Goal: Transaction & Acquisition: Purchase product/service

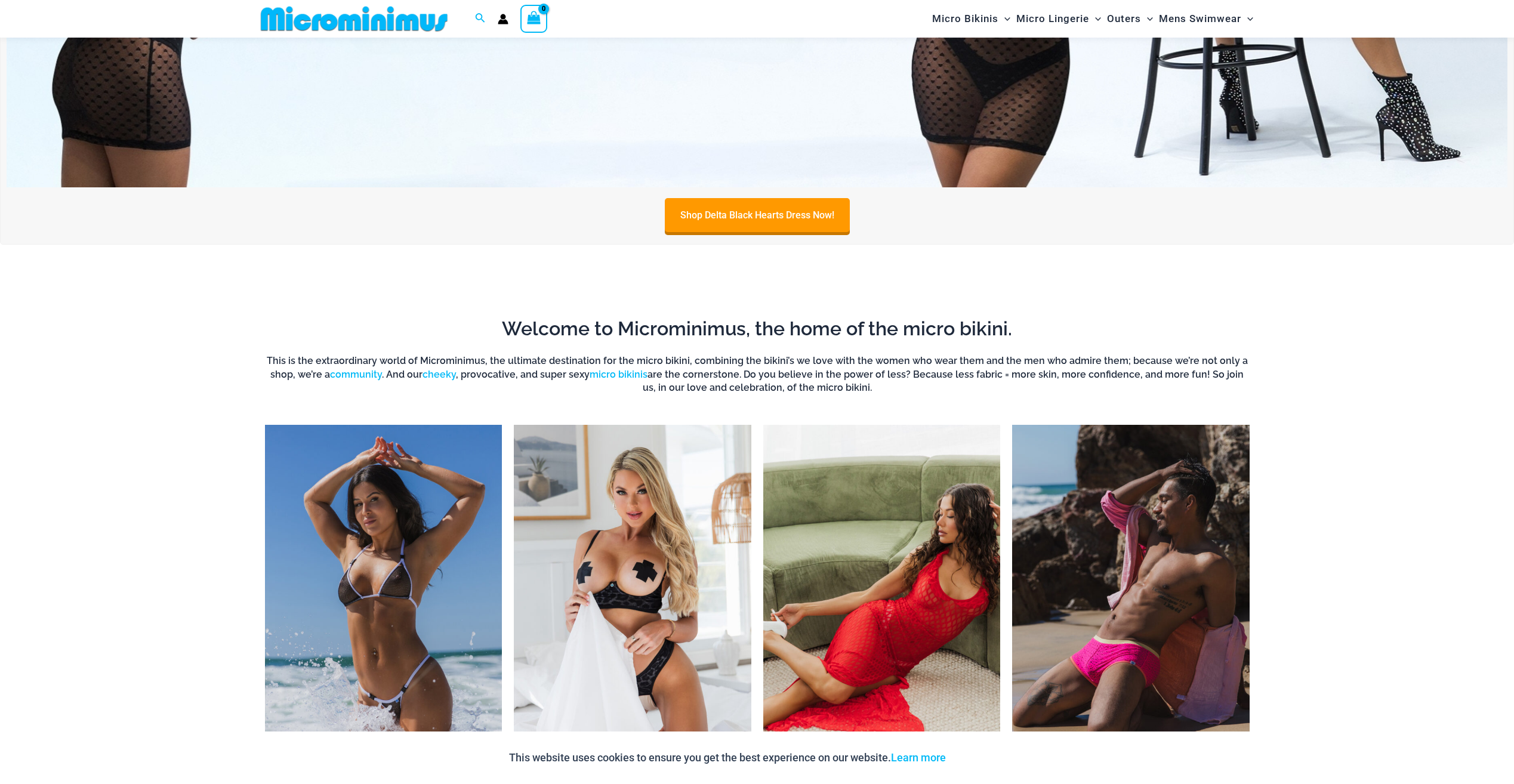
scroll to position [647, 0]
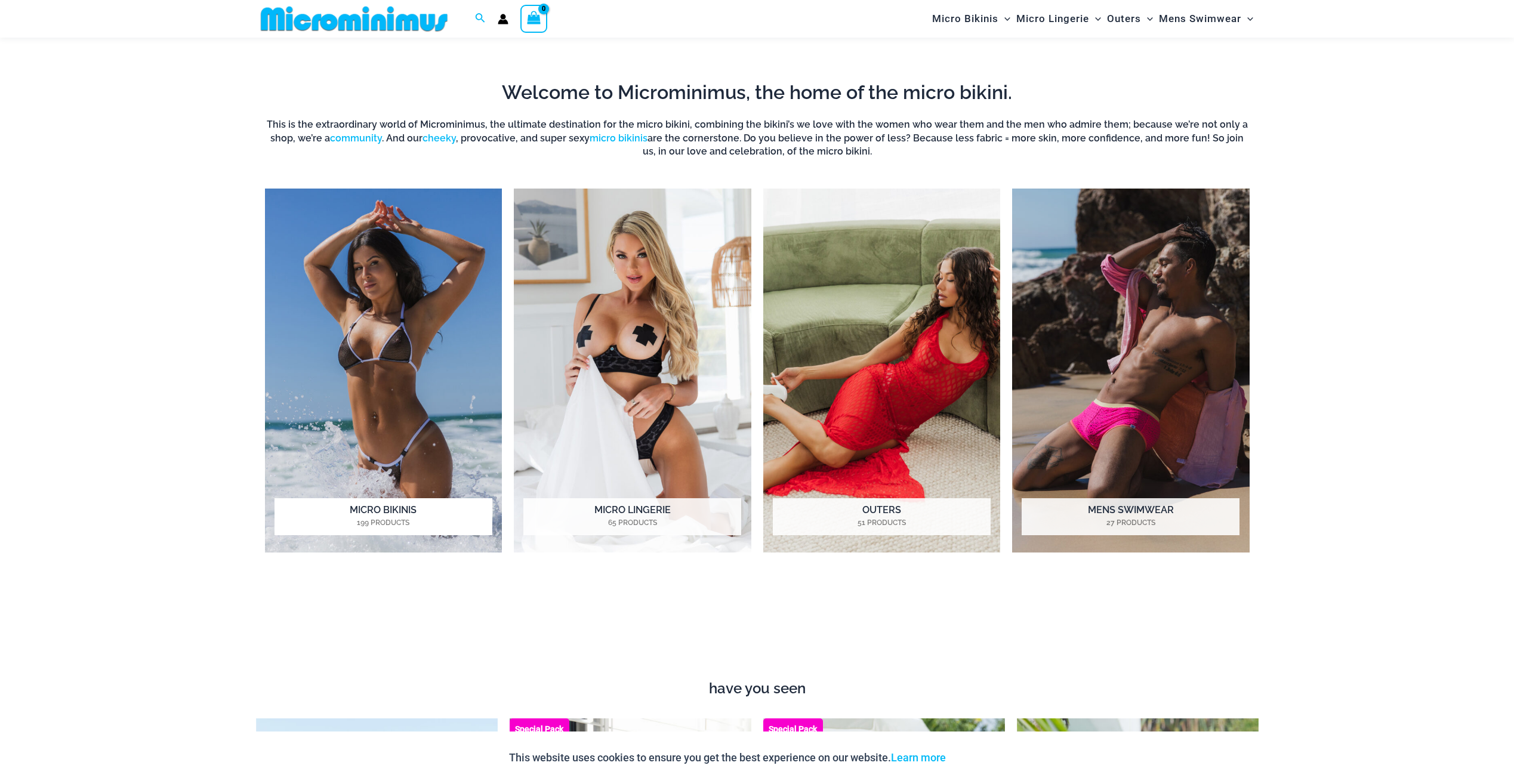
click at [370, 324] on img "Visit product category Micro Bikinis" at bounding box center [383, 370] width 237 height 364
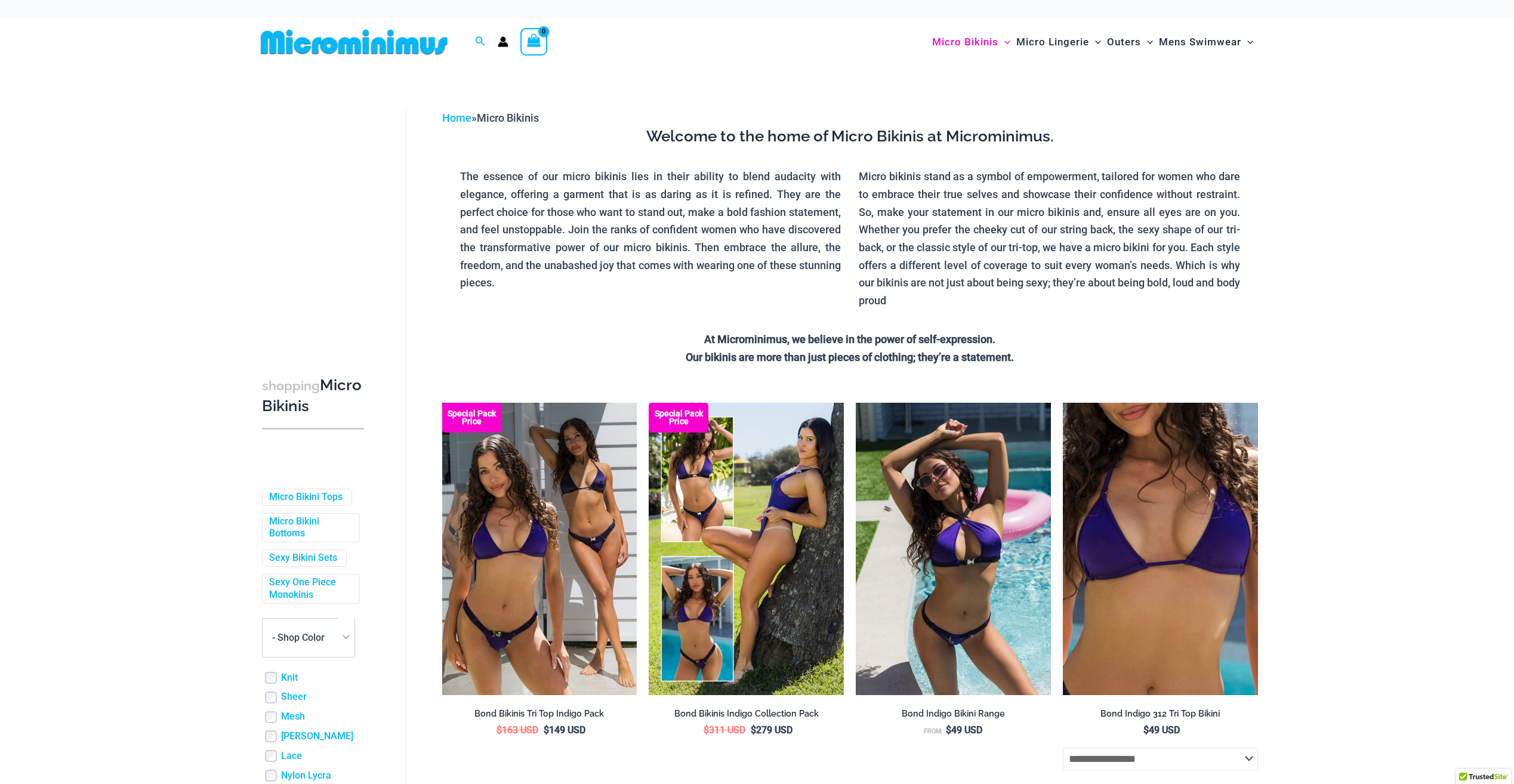
click at [333, 45] on img at bounding box center [354, 42] width 197 height 27
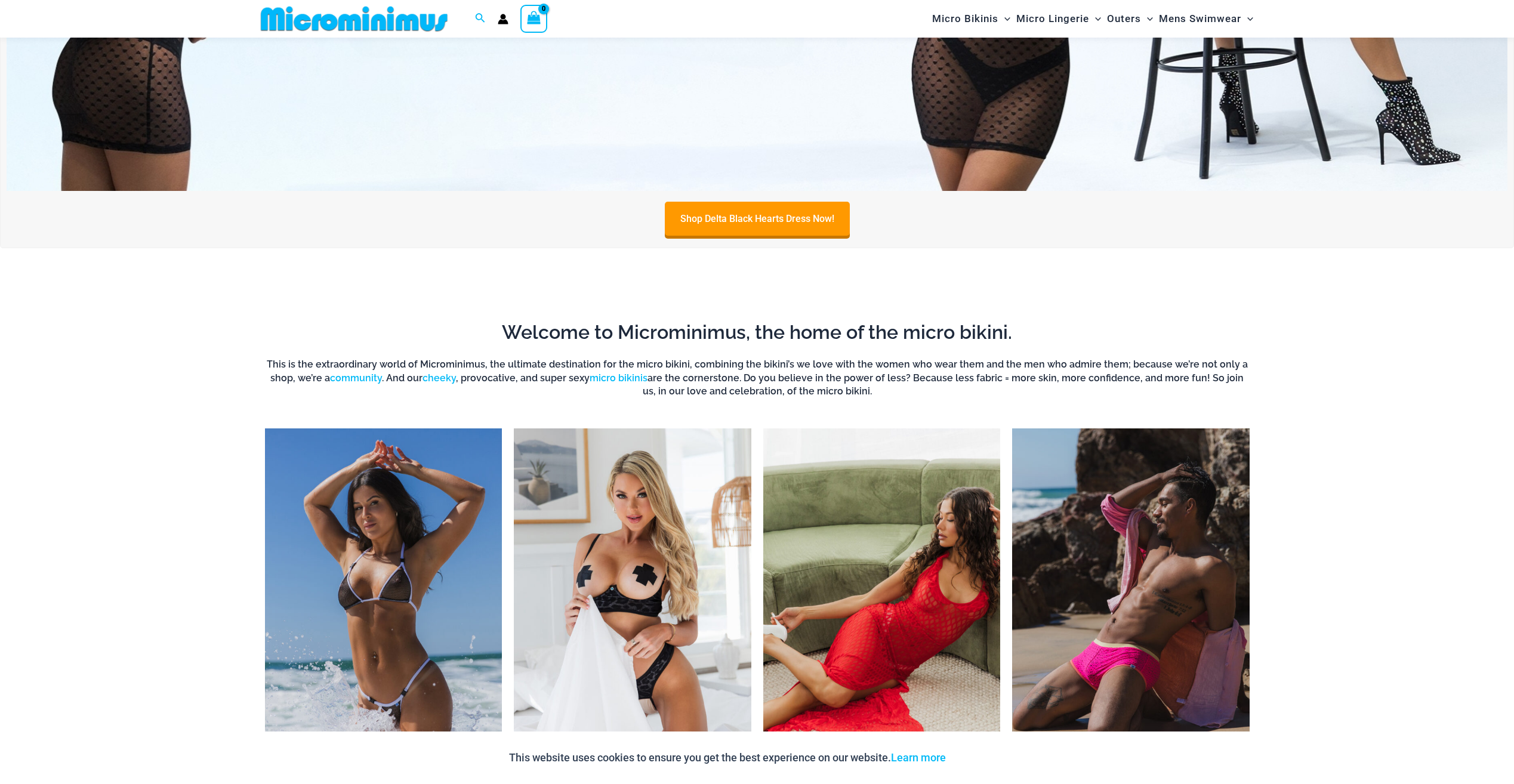
scroll to position [408, 0]
click at [624, 493] on img "Visit product category Micro Lingerie" at bounding box center [632, 610] width 237 height 364
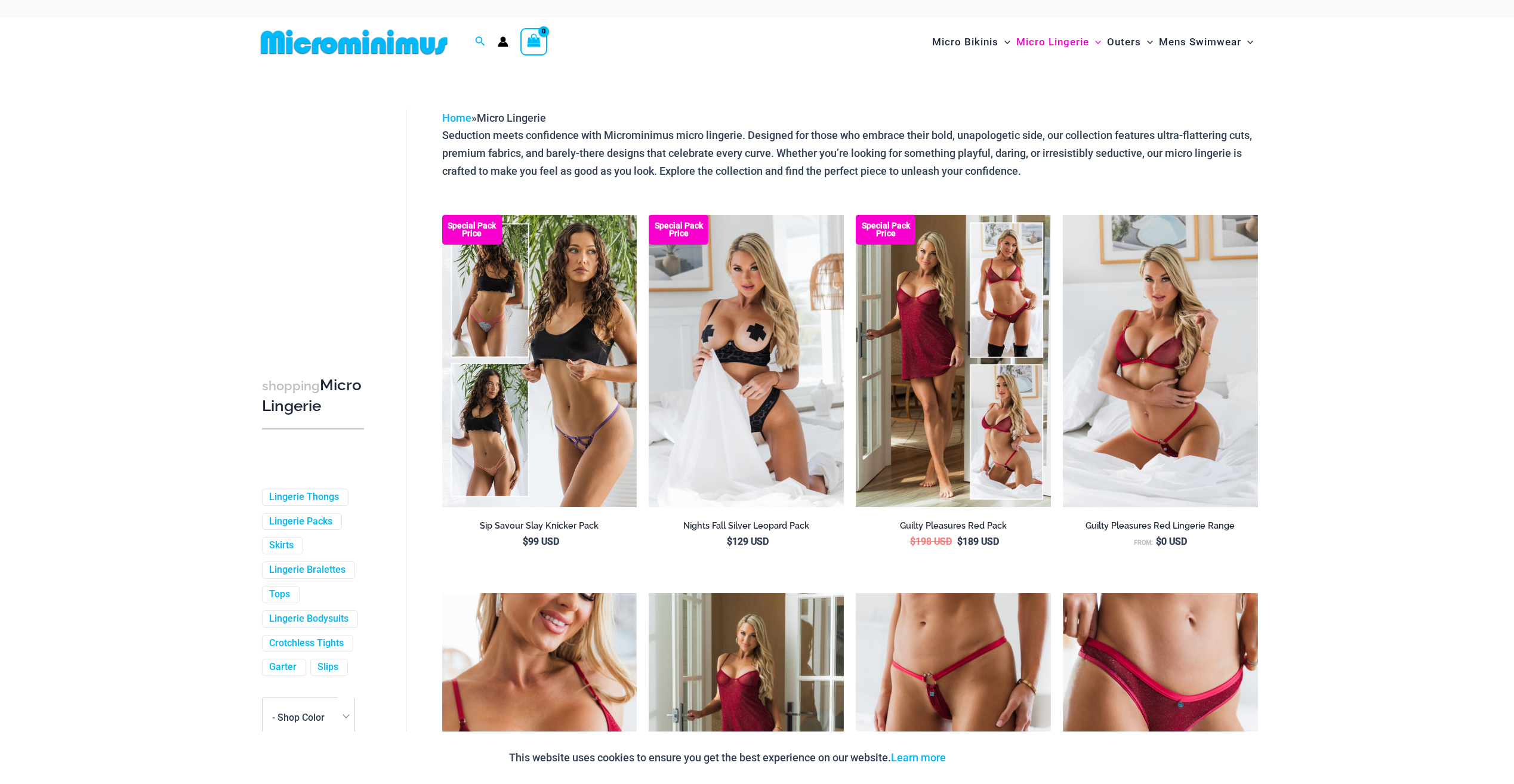
click at [397, 44] on img at bounding box center [354, 42] width 197 height 27
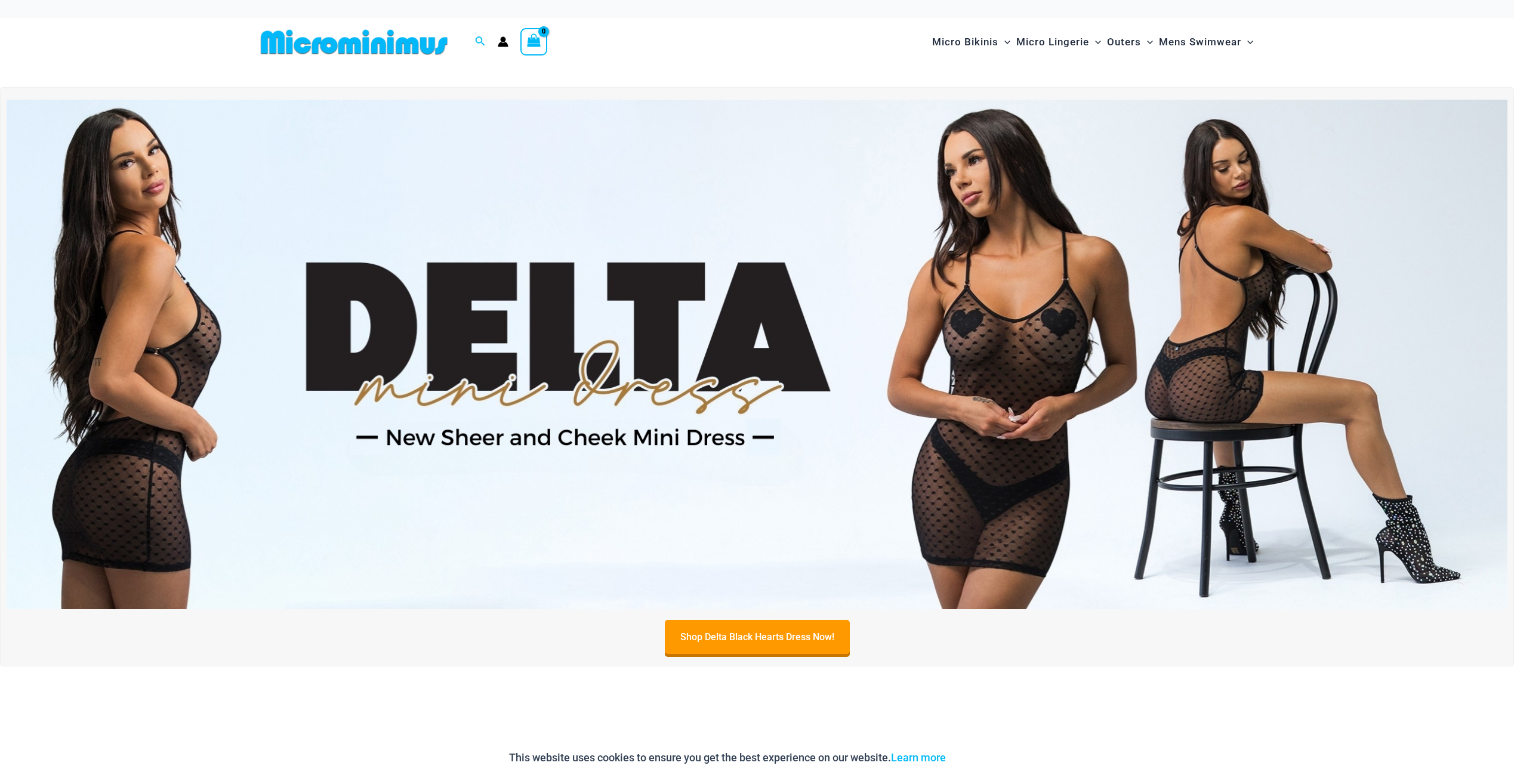
click at [715, 301] on img at bounding box center [757, 354] width 1501 height 510
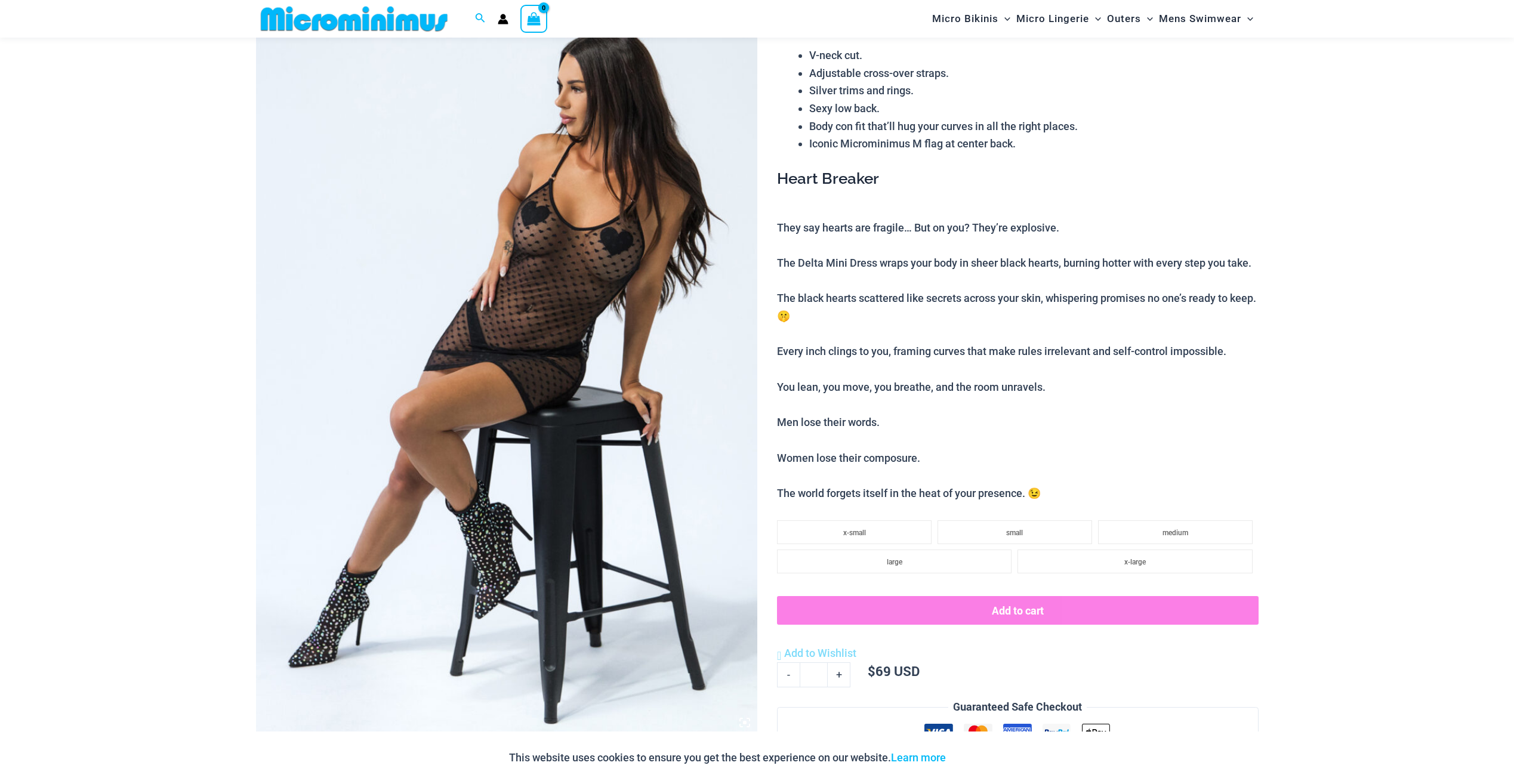
scroll to position [109, 0]
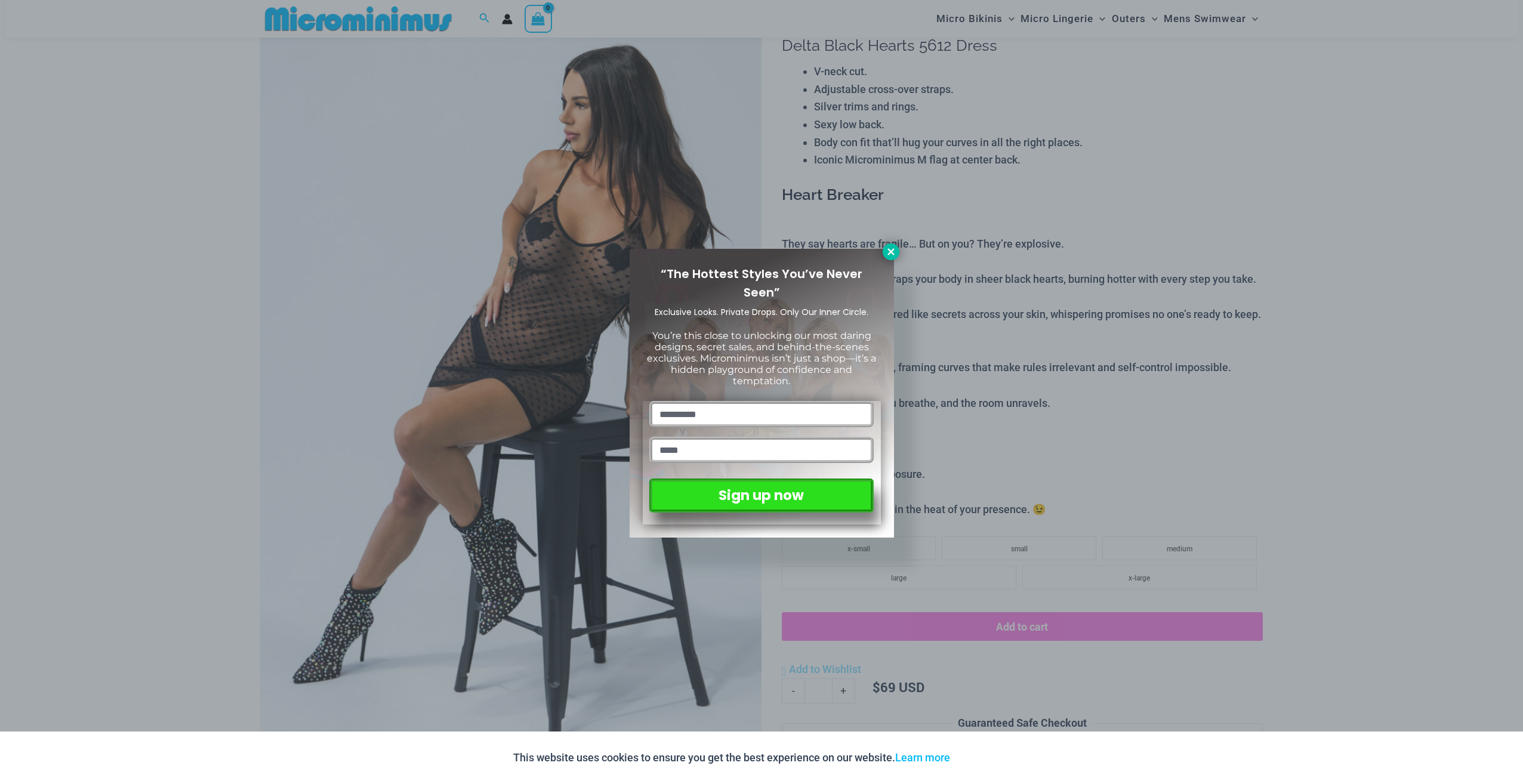
click at [885, 247] on button at bounding box center [891, 251] width 17 height 17
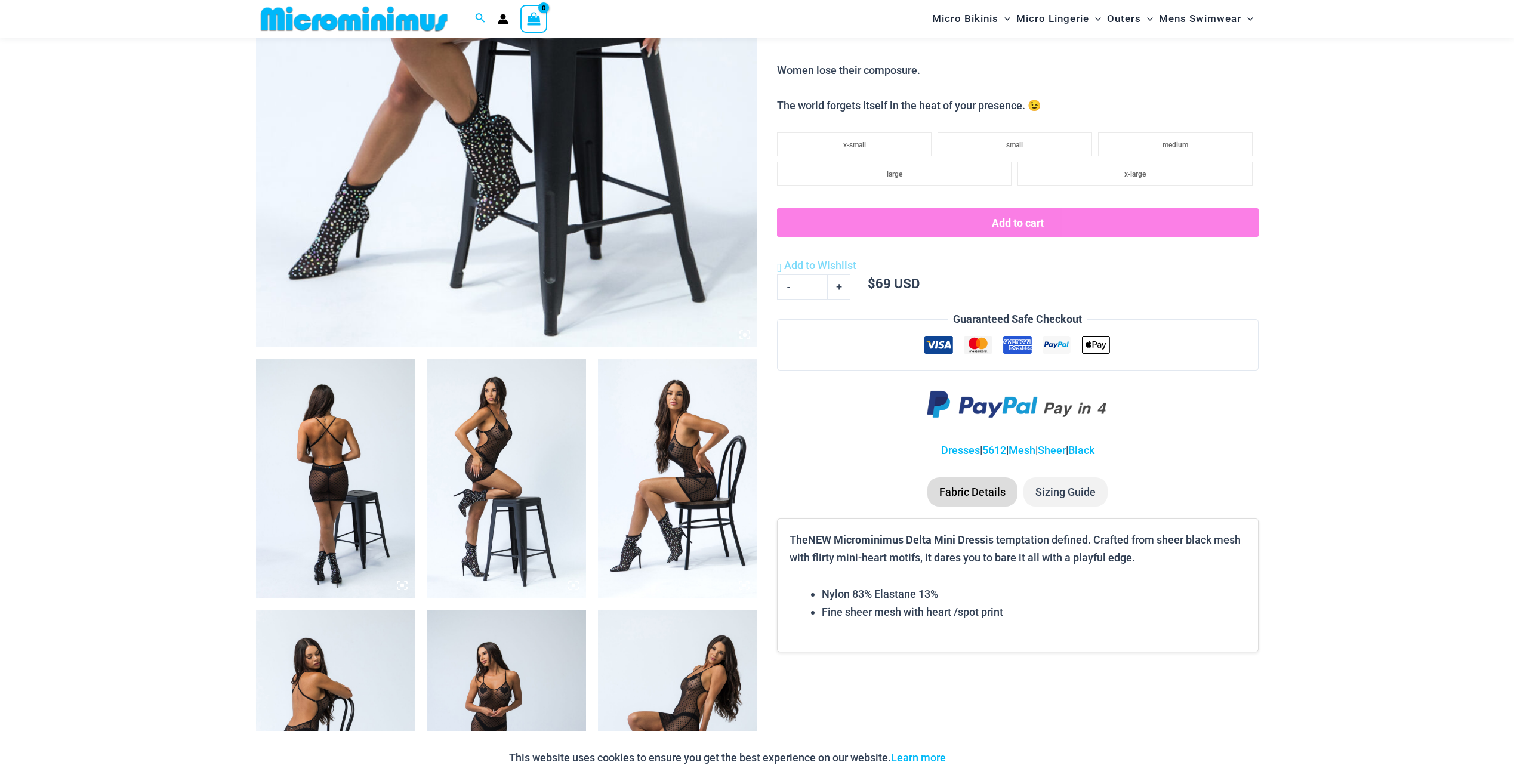
scroll to position [765, 0]
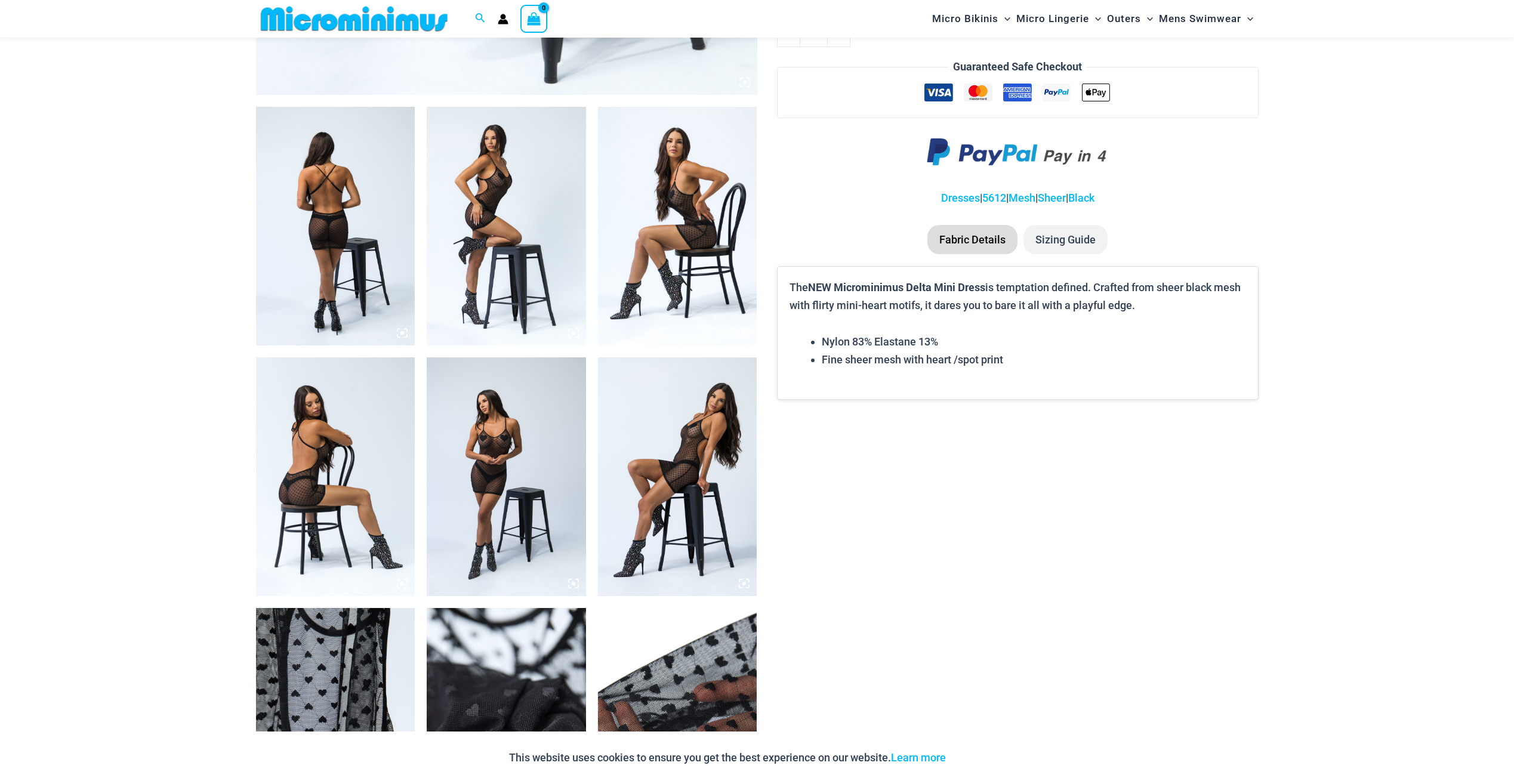
click at [481, 465] on img at bounding box center [506, 477] width 159 height 239
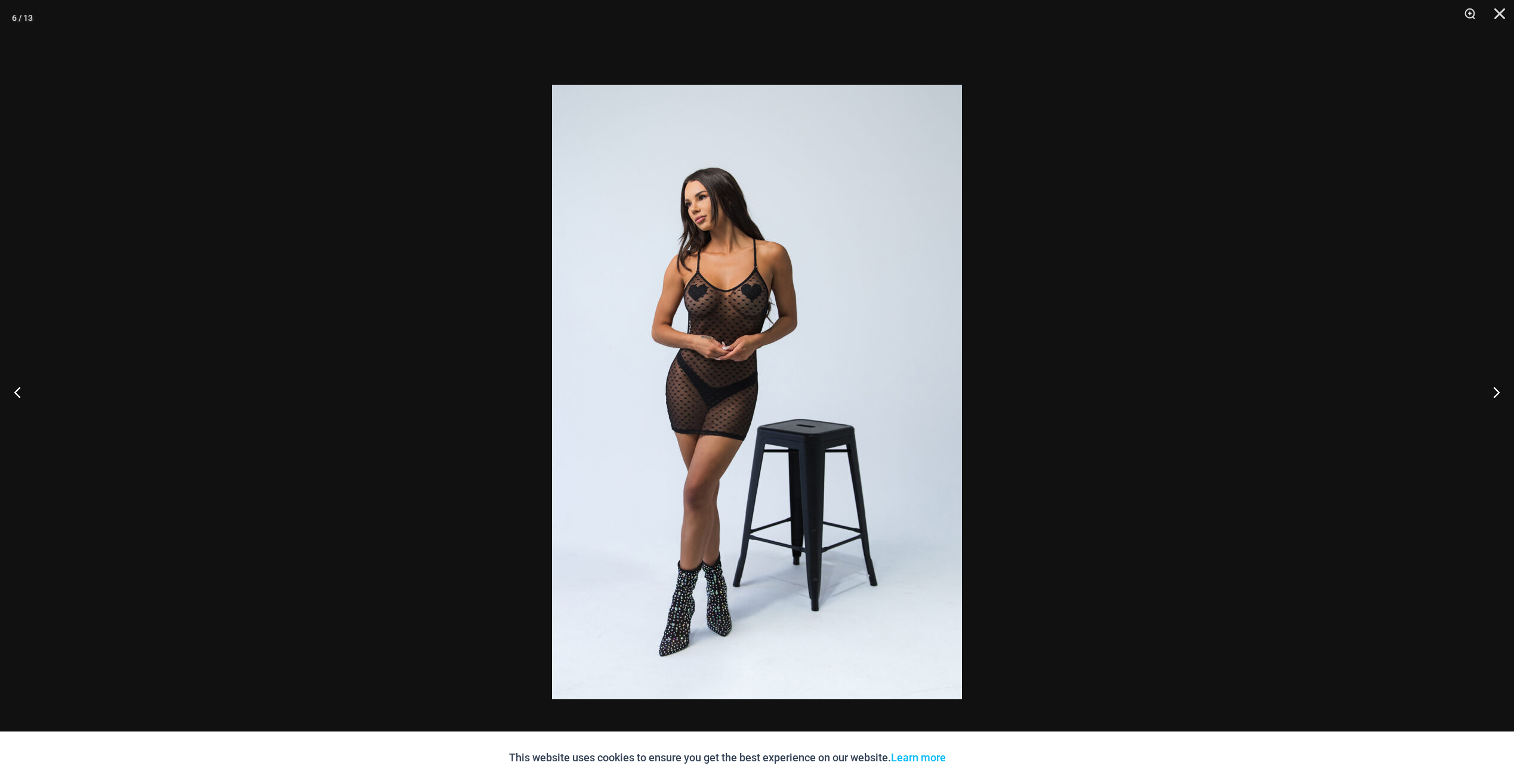
click at [706, 407] on img at bounding box center [757, 392] width 410 height 614
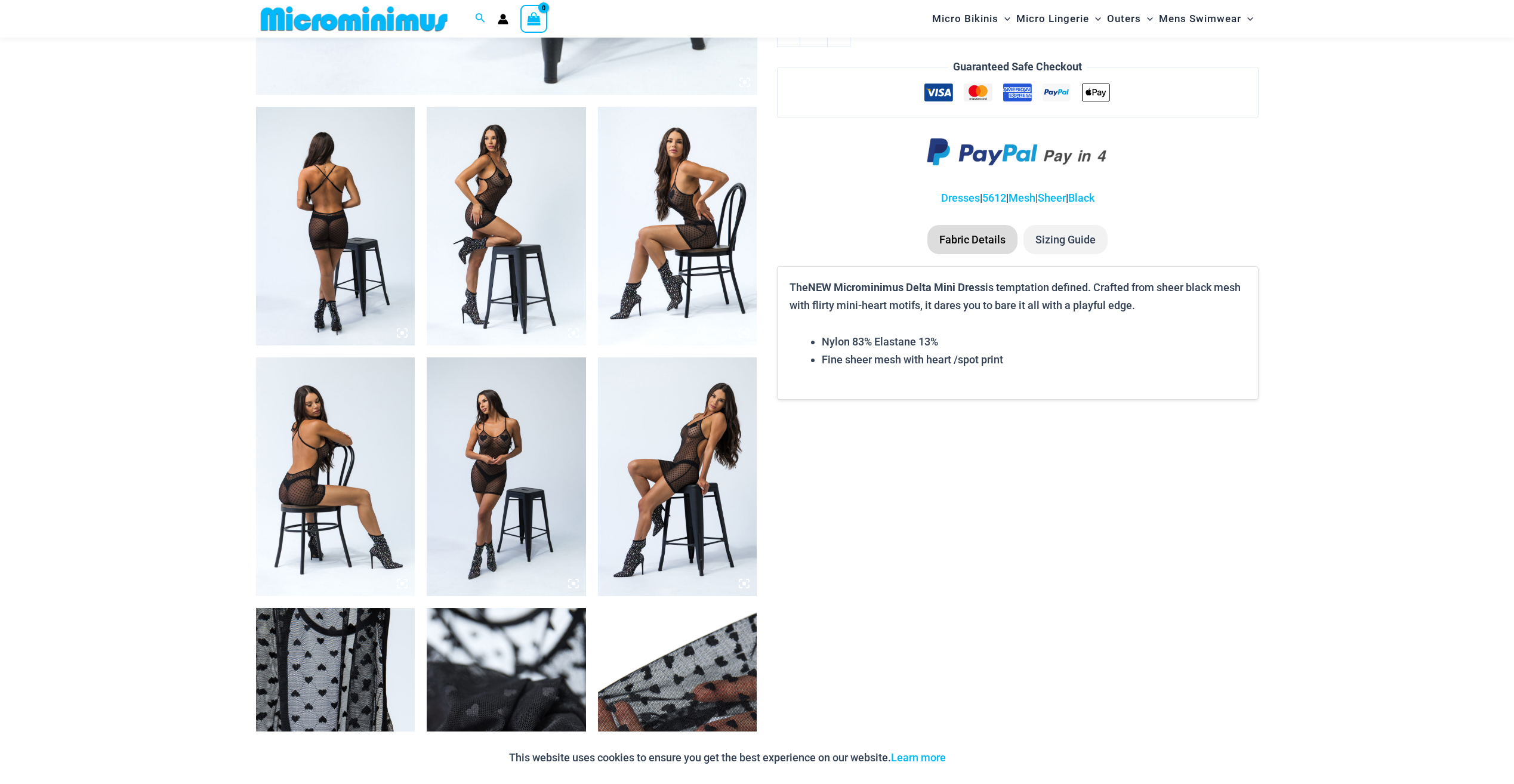
click at [292, 20] on img at bounding box center [354, 19] width 197 height 27
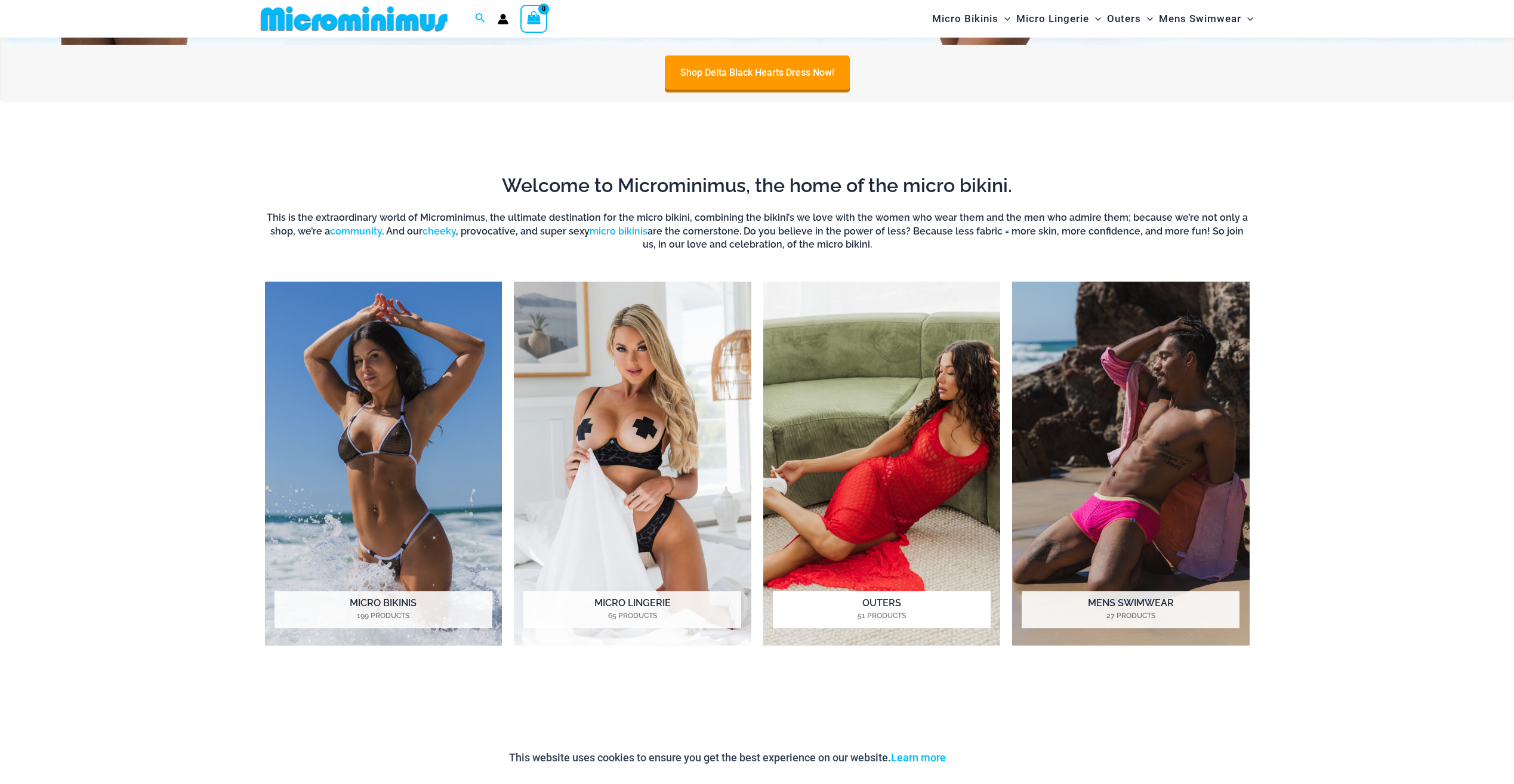
scroll to position [646, 0]
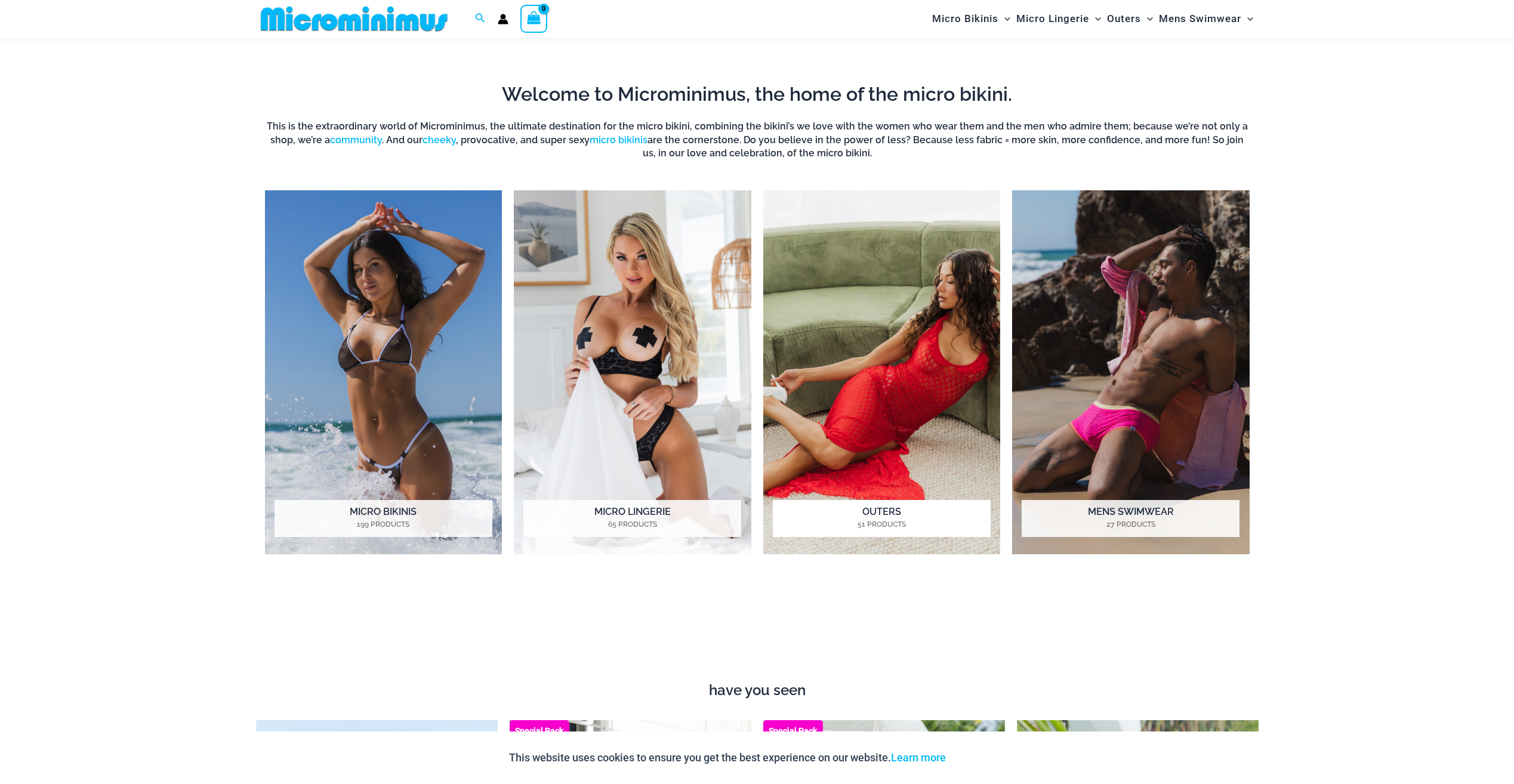
click at [808, 393] on img "Visit product category Outers" at bounding box center [882, 372] width 237 height 364
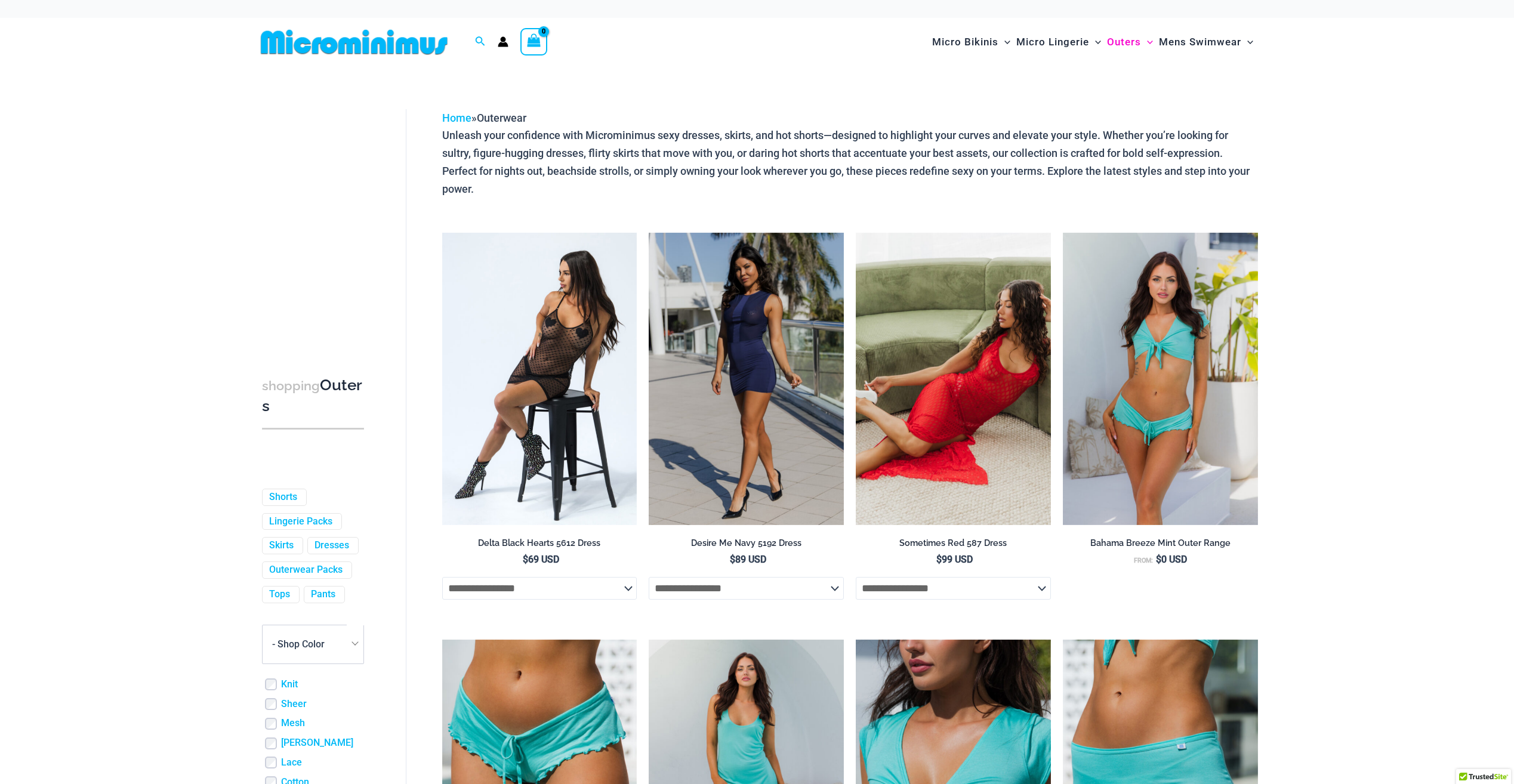
click at [392, 49] on img at bounding box center [354, 42] width 197 height 27
